Goal: Navigation & Orientation: Find specific page/section

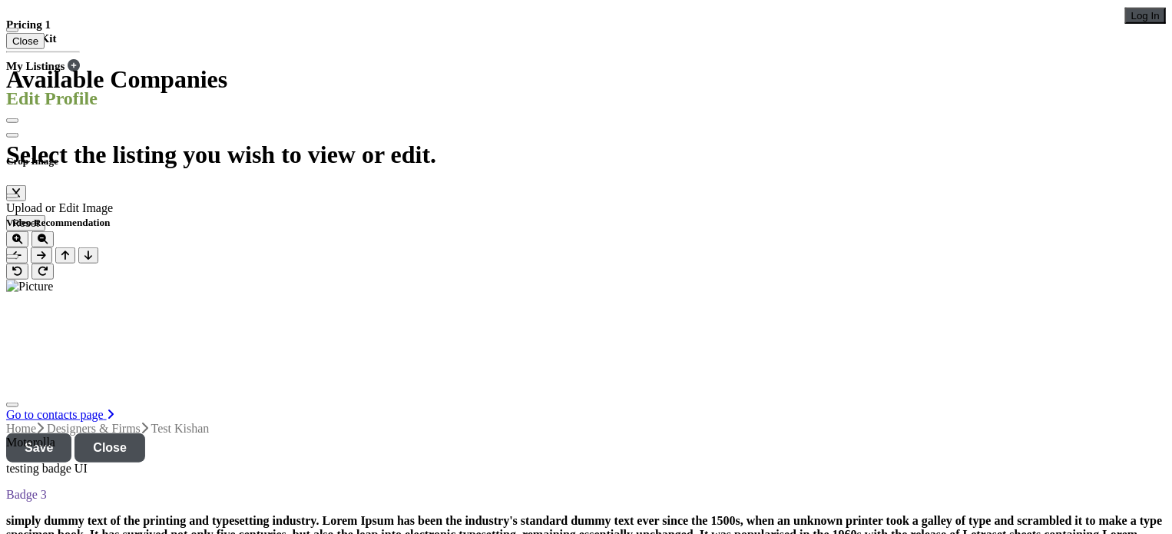
scroll to position [845, 0]
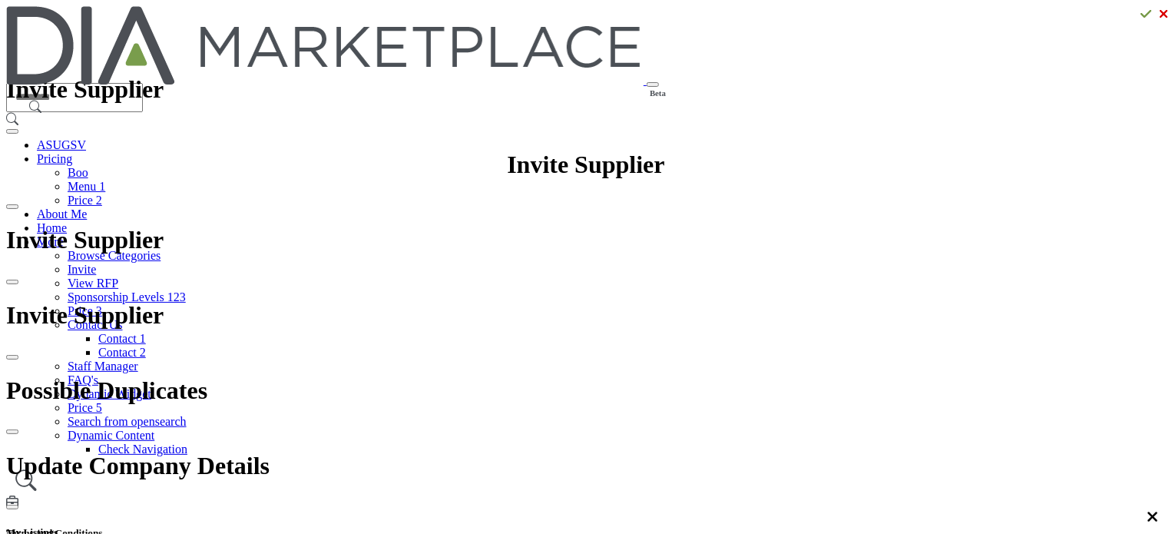
scroll to position [0, 0]
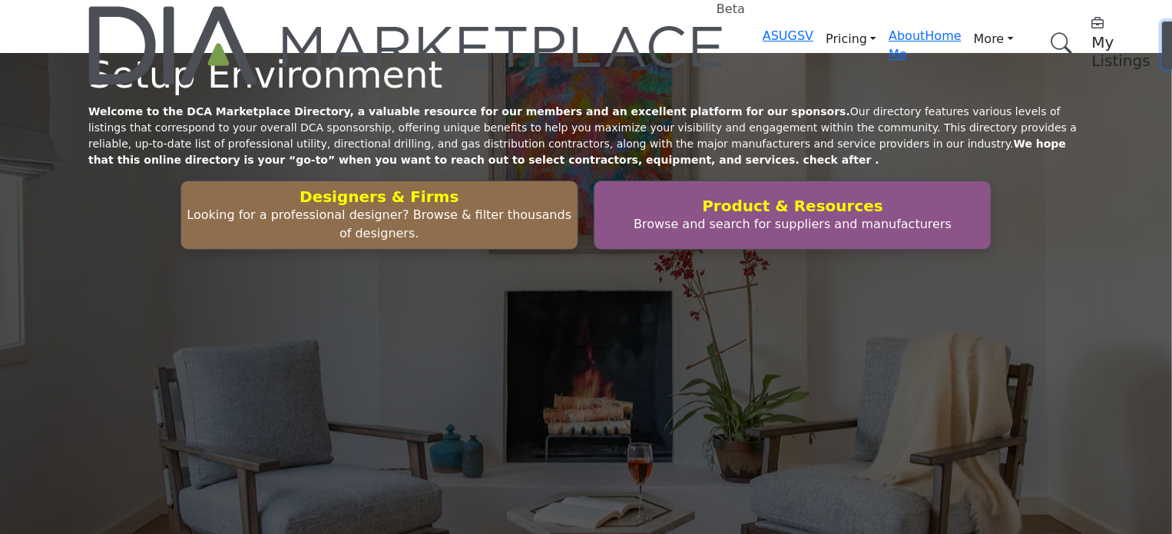
click at [1172, 28] on span "Log In" at bounding box center [1183, 44] width 22 height 33
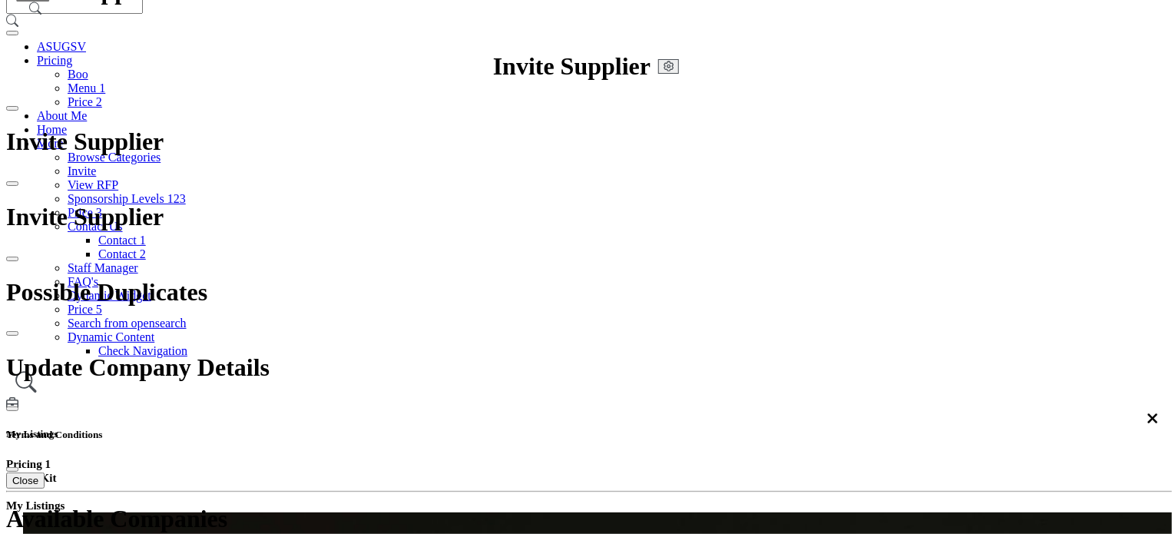
scroll to position [77, 0]
